Goal: Information Seeking & Learning: Learn about a topic

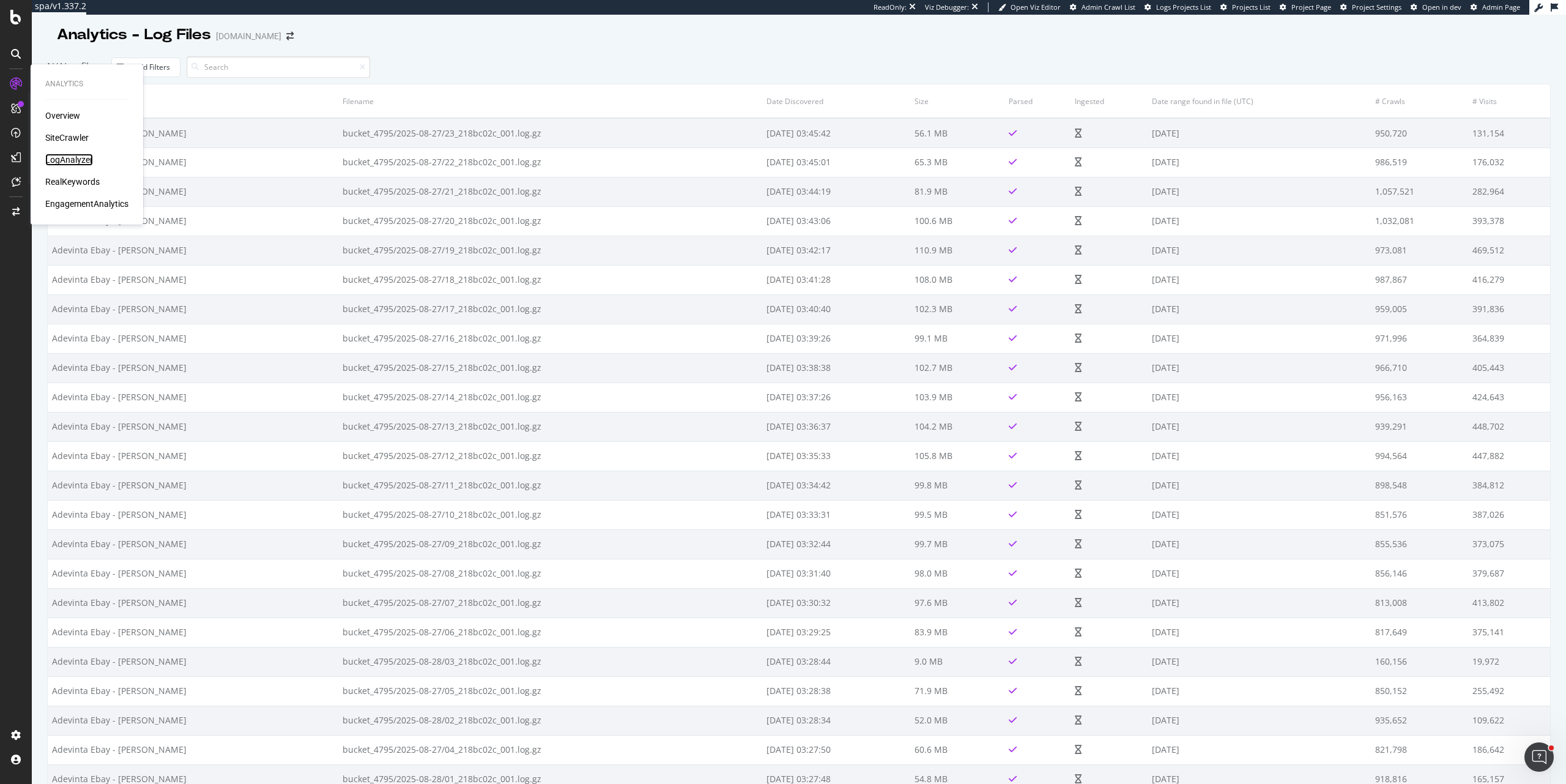
click at [69, 164] on div "LogAnalyzer" at bounding box center [69, 159] width 48 height 12
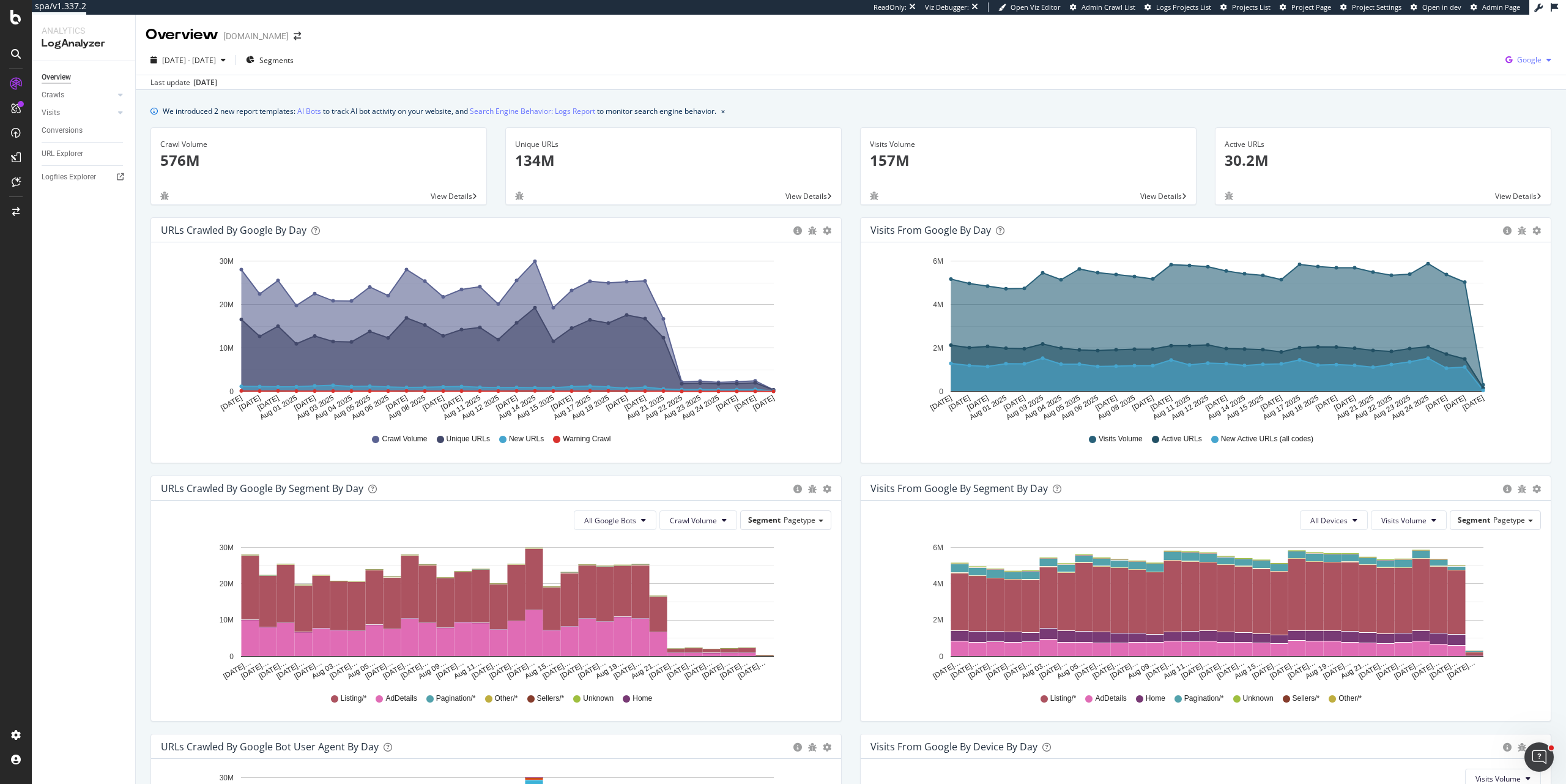
click at [1517, 57] on span "Google" at bounding box center [1529, 60] width 25 height 11
click at [1437, 51] on span "Bing" at bounding box center [1459, 49] width 45 height 11
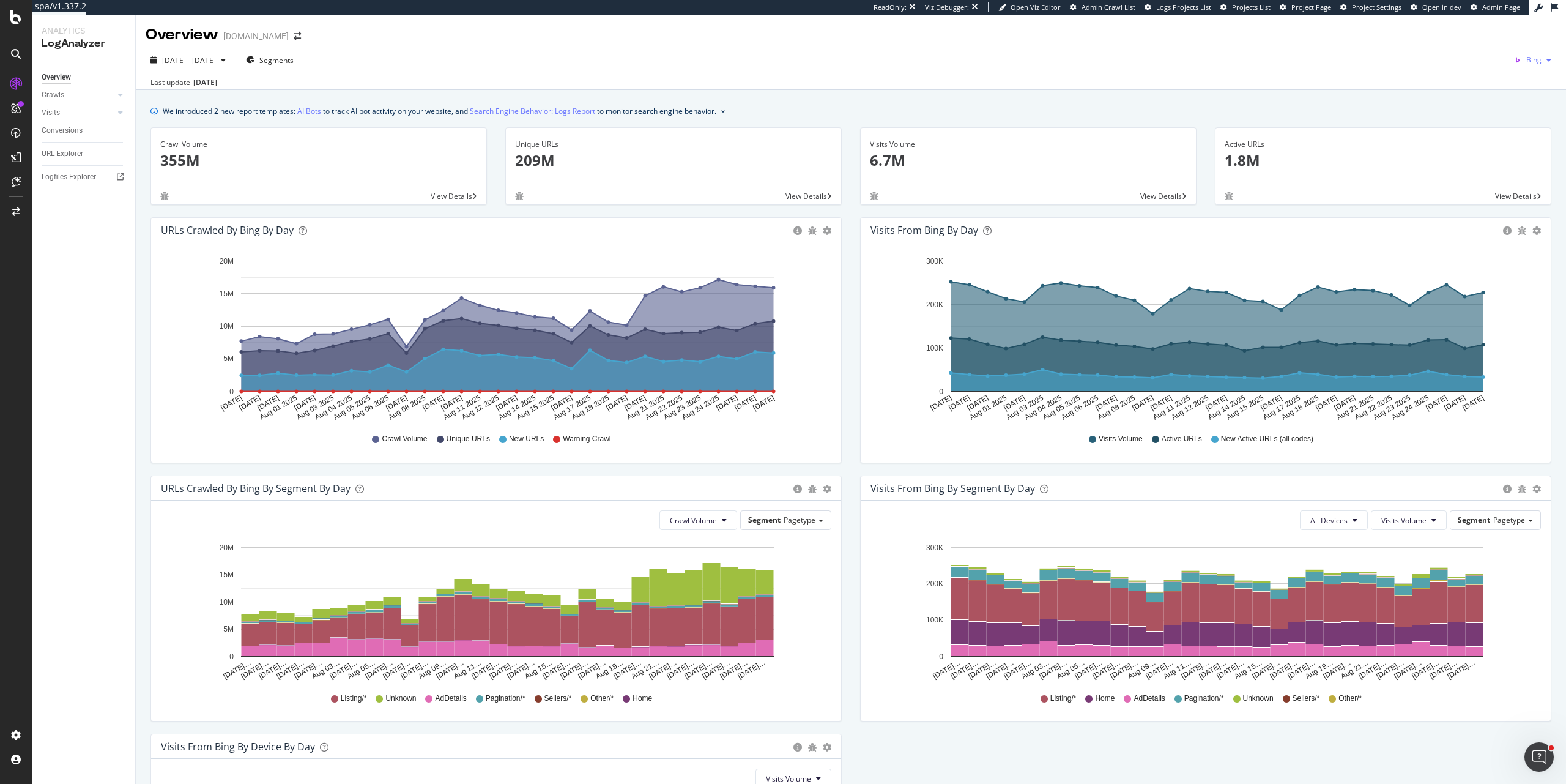
click at [1527, 63] on span "Bing" at bounding box center [1534, 60] width 15 height 11
click at [1478, 72] on span "OpenAI" at bounding box center [1468, 71] width 45 height 11
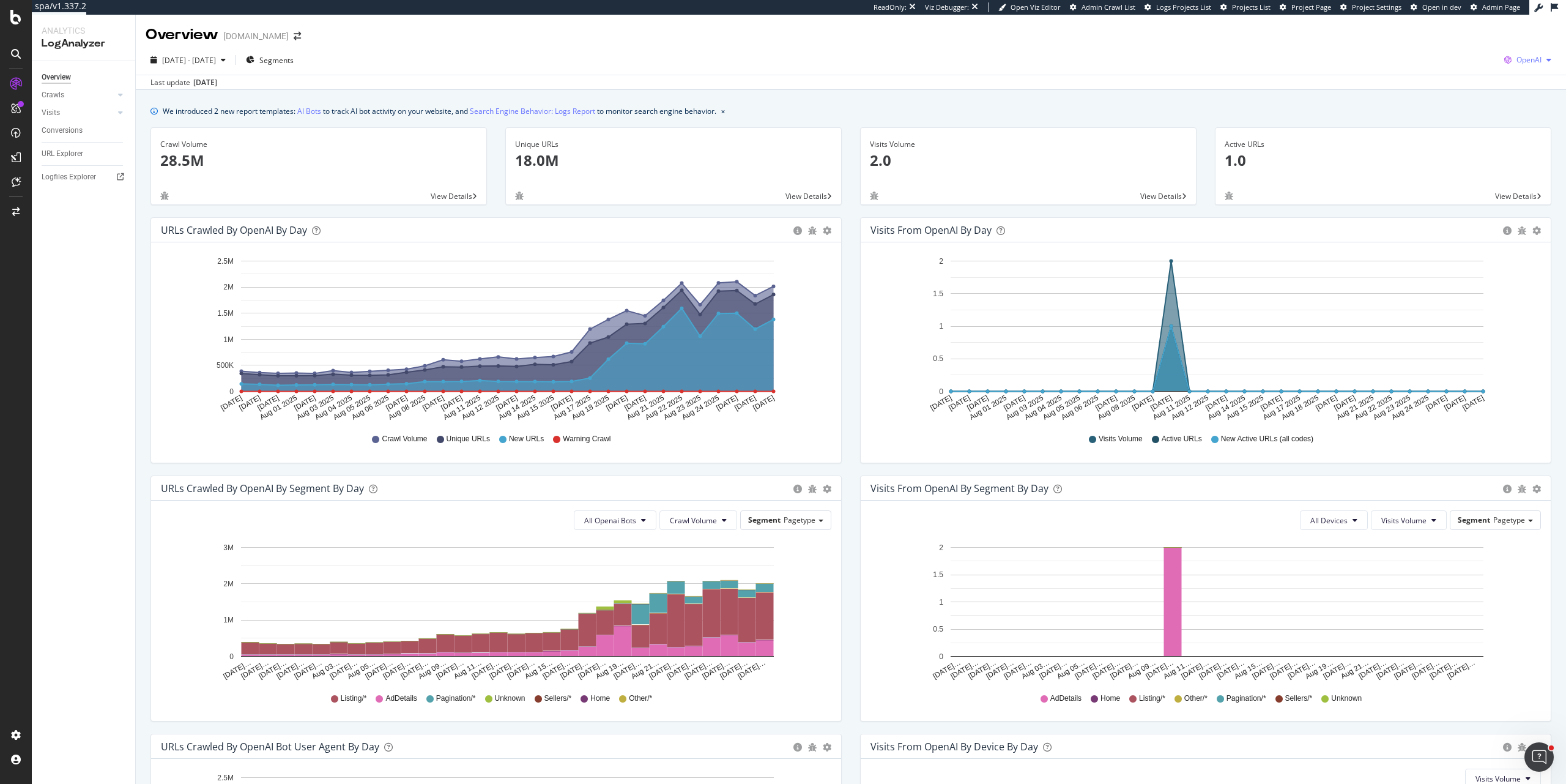
click at [1529, 60] on span "OpenAI" at bounding box center [1529, 60] width 25 height 11
click at [1467, 30] on span "Google" at bounding box center [1457, 26] width 45 height 11
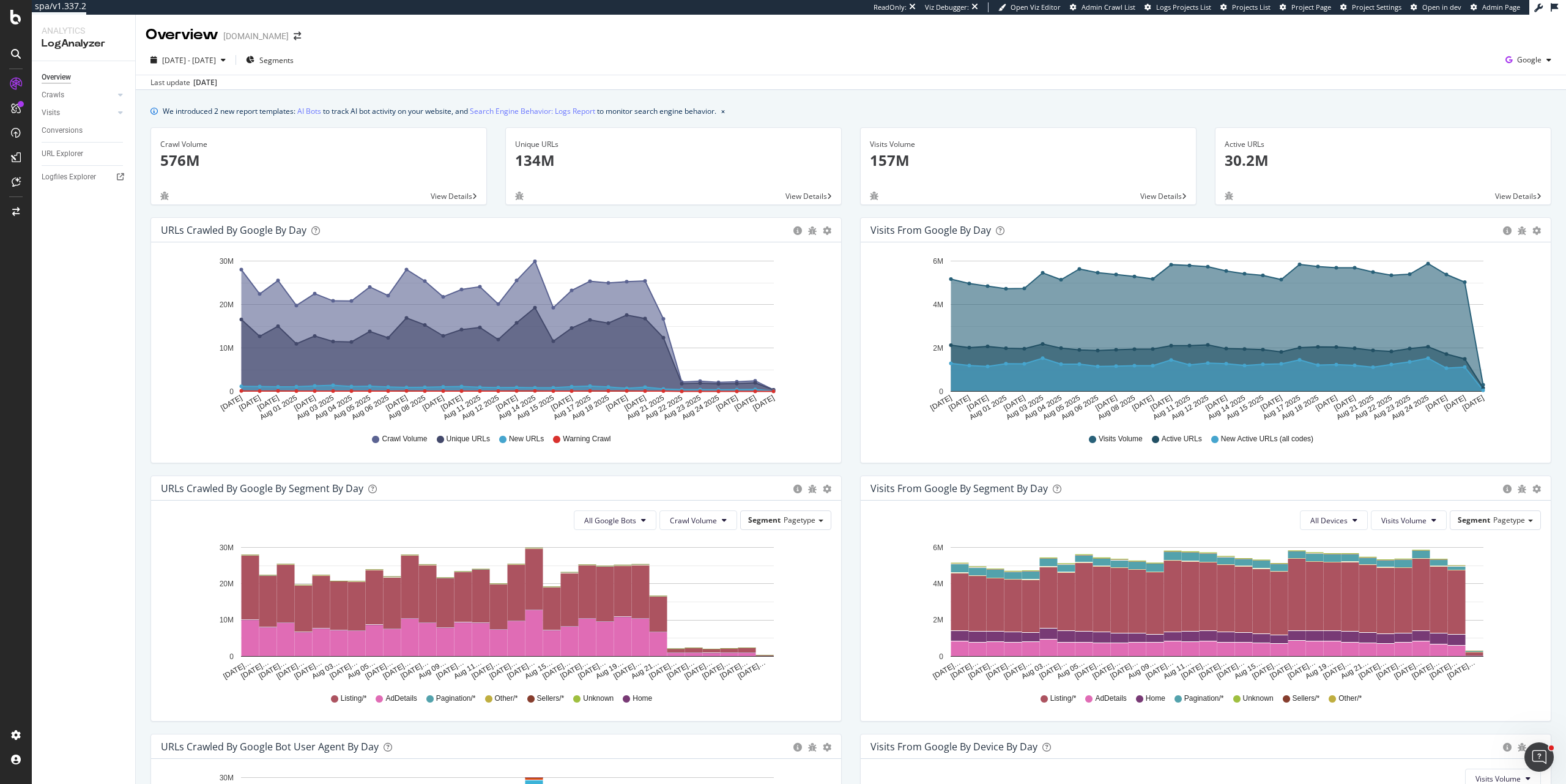
click at [238, 36] on div "[DOMAIN_NAME]" at bounding box center [256, 36] width 65 height 12
drag, startPoint x: 238, startPoint y: 36, endPoint x: 284, endPoint y: 33, distance: 46.1
click at [284, 33] on div "[DOMAIN_NAME]" at bounding box center [256, 36] width 65 height 12
copy div "[DOMAIN_NAME]"
